Goal: Find specific page/section: Find specific page/section

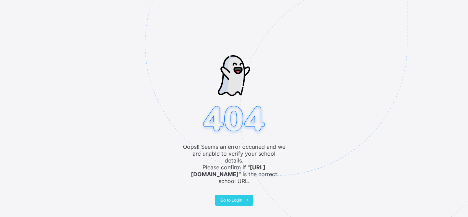
click at [184, 59] on img at bounding box center [323, 78] width 357 height 331
click at [244, 195] on span at bounding box center [247, 200] width 11 height 11
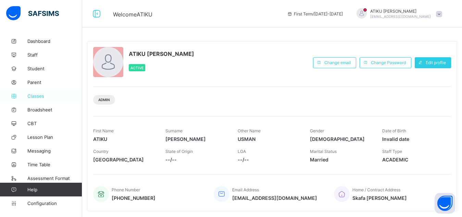
click at [40, 102] on link "Classes" at bounding box center [41, 96] width 82 height 14
